Goal: Find specific page/section: Find specific page/section

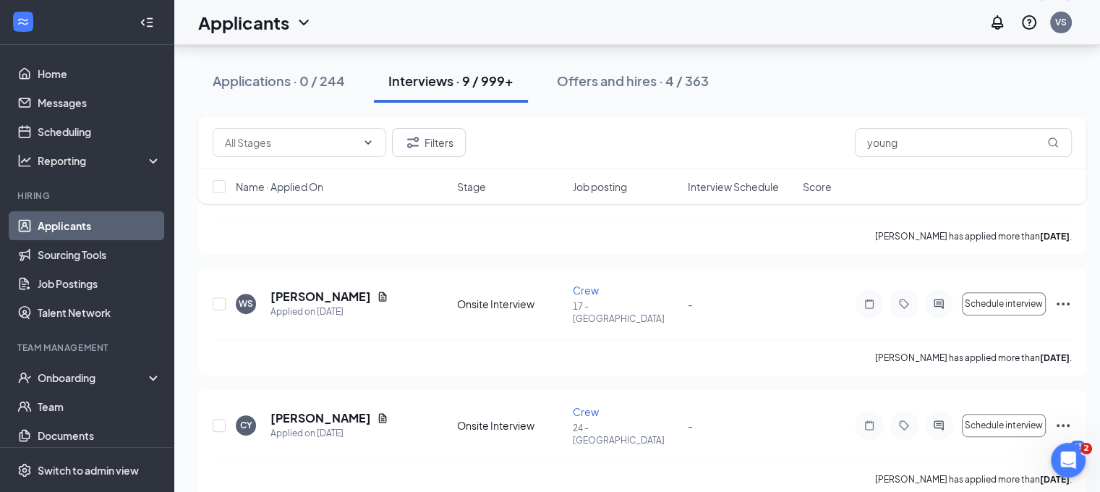
click at [80, 224] on link "Applicants" at bounding box center [100, 225] width 124 height 29
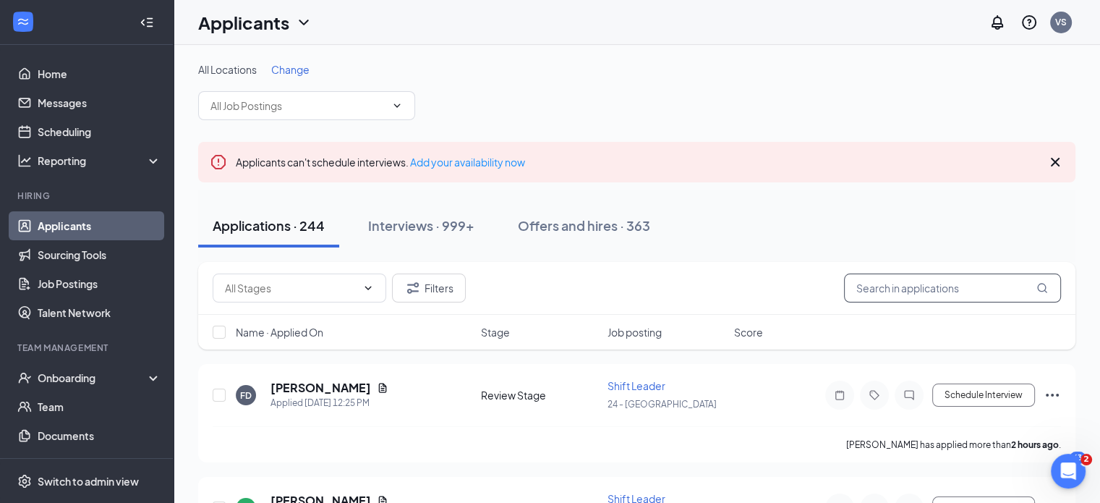
click at [902, 288] on input "text" at bounding box center [952, 287] width 217 height 29
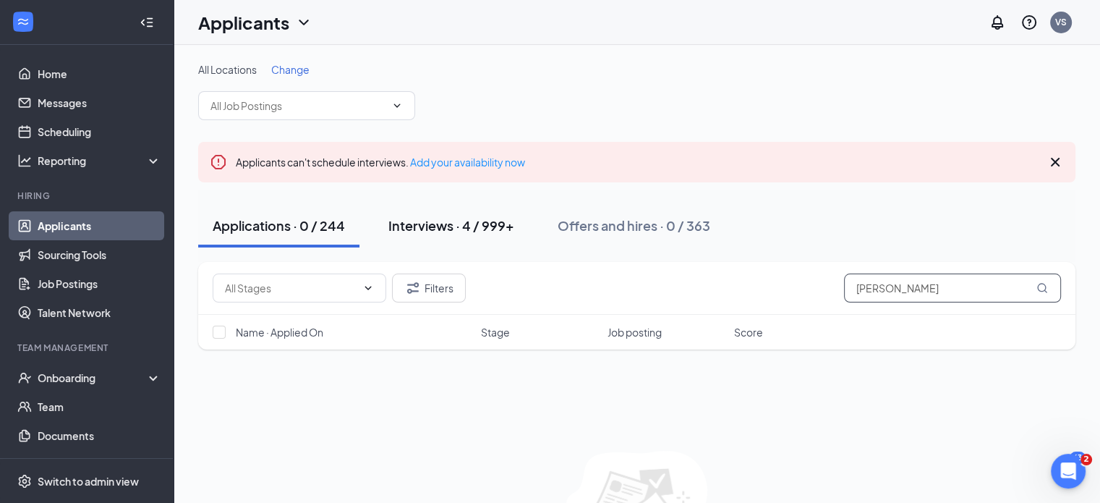
type input "[PERSON_NAME]"
click at [411, 221] on div "Interviews · 4 / 999+" at bounding box center [451, 225] width 126 height 18
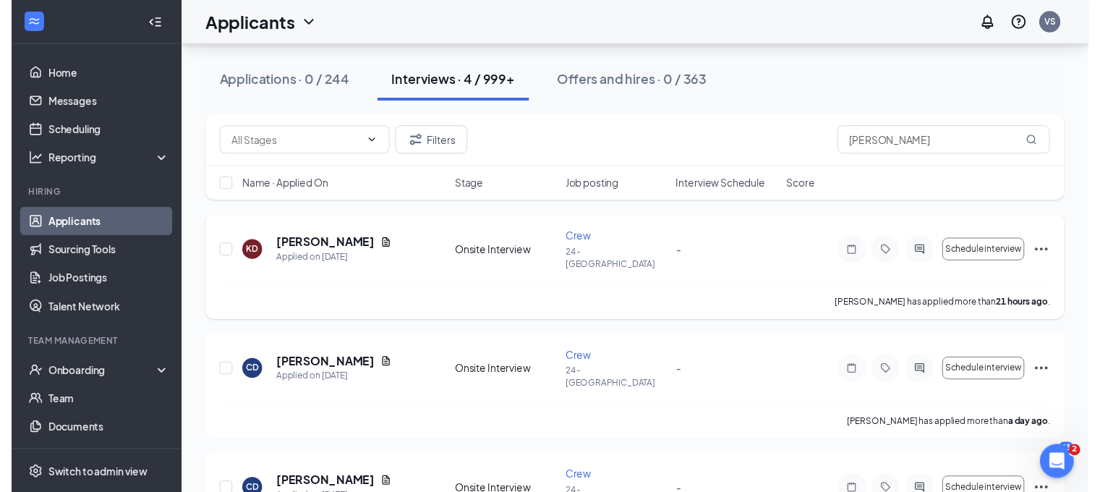
scroll to position [217, 0]
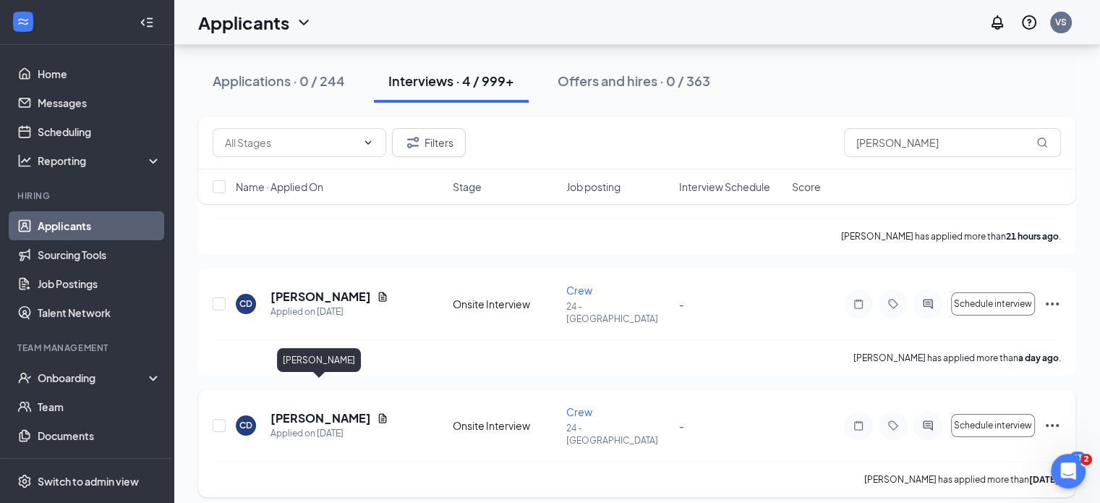
click at [343, 410] on h5 "[PERSON_NAME]" at bounding box center [321, 418] width 101 height 16
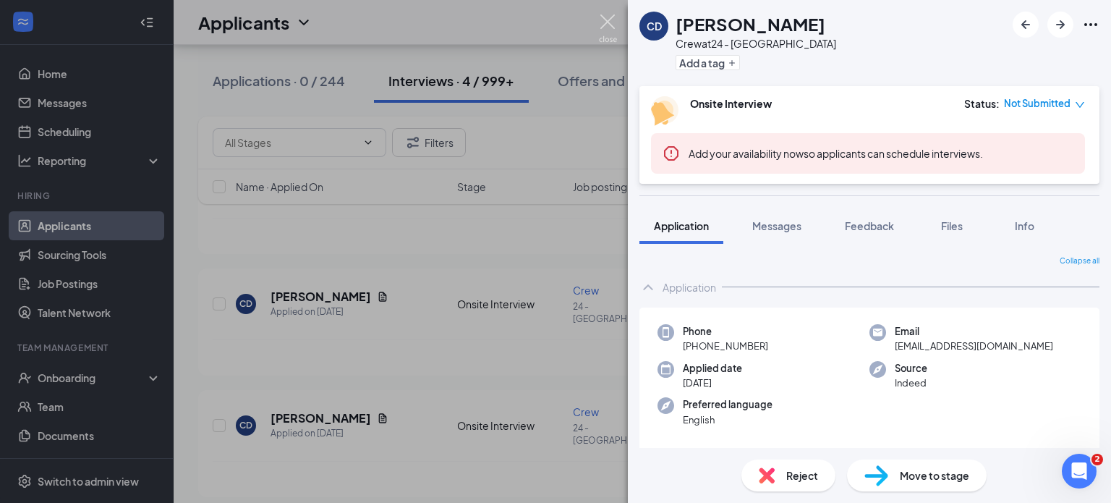
click at [616, 21] on img at bounding box center [608, 28] width 18 height 28
